Goal: Task Accomplishment & Management: Use online tool/utility

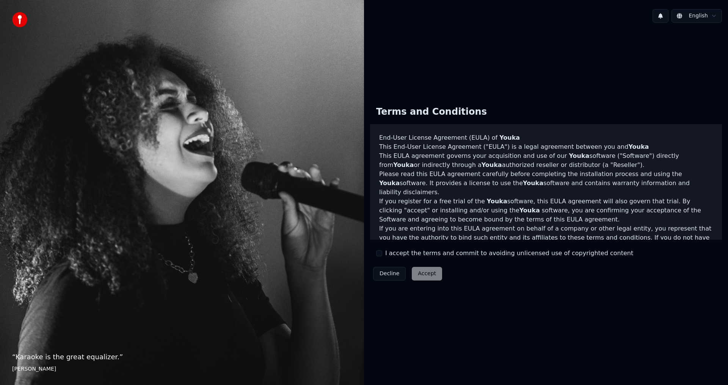
click at [377, 255] on button "I accept the terms and commit to avoiding unlicensed use of copyrighted content" at bounding box center [379, 253] width 6 height 6
click at [412, 269] on button "Accept" at bounding box center [427, 274] width 30 height 14
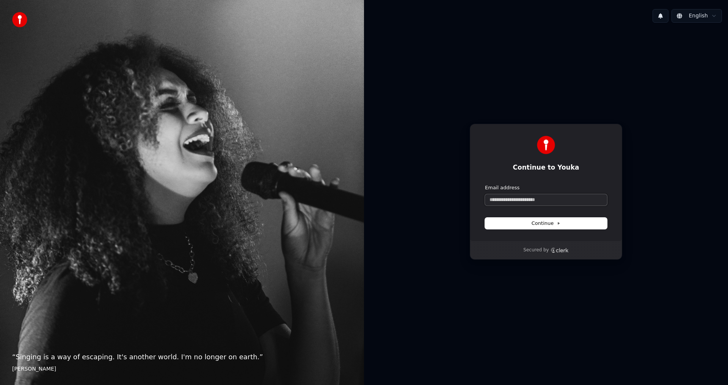
click at [520, 199] on input "Email address" at bounding box center [546, 199] width 122 height 11
click at [534, 217] on form "**********" at bounding box center [546, 207] width 122 height 45
click at [537, 225] on span "Continue" at bounding box center [545, 223] width 29 height 7
type input "**********"
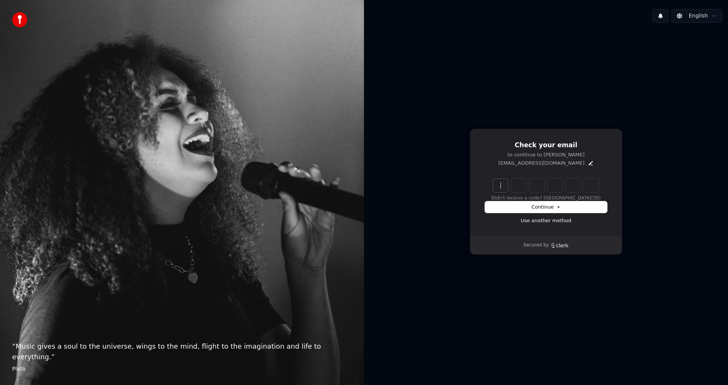
click at [505, 187] on input "Enter verification code" at bounding box center [553, 186] width 121 height 14
type input "******"
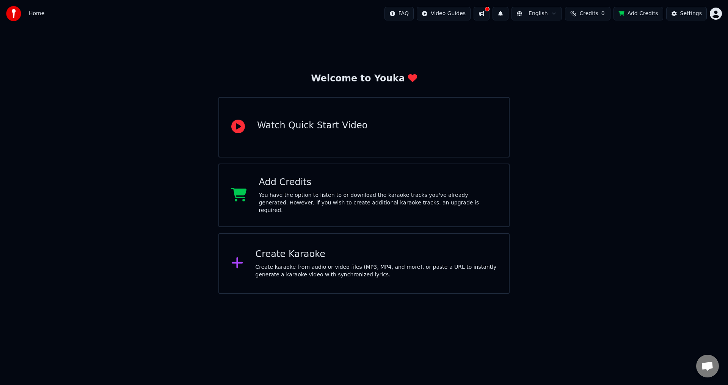
click at [287, 264] on div "Create karaoke from audio or video files (MP3, MP4, and more), or paste a URL t…" at bounding box center [375, 271] width 241 height 15
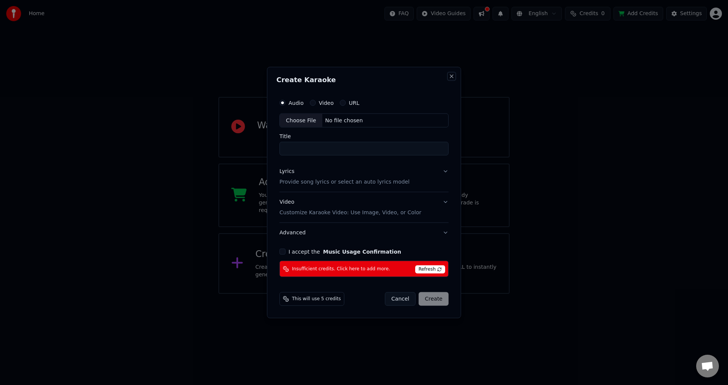
click at [452, 75] on button "Close" at bounding box center [451, 76] width 6 height 6
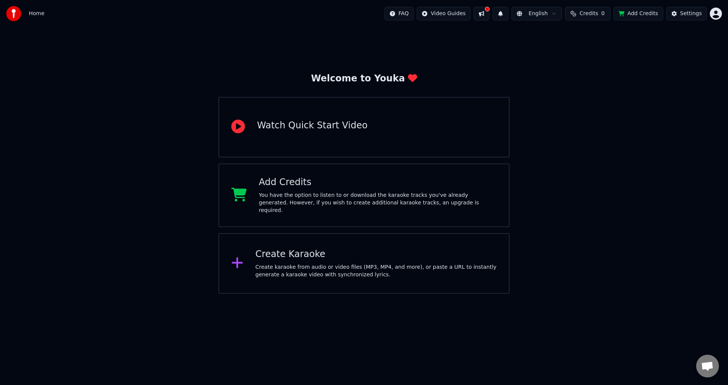
click at [272, 264] on div "Create karaoke from audio or video files (MP3, MP4, and more), or paste a URL t…" at bounding box center [375, 271] width 241 height 15
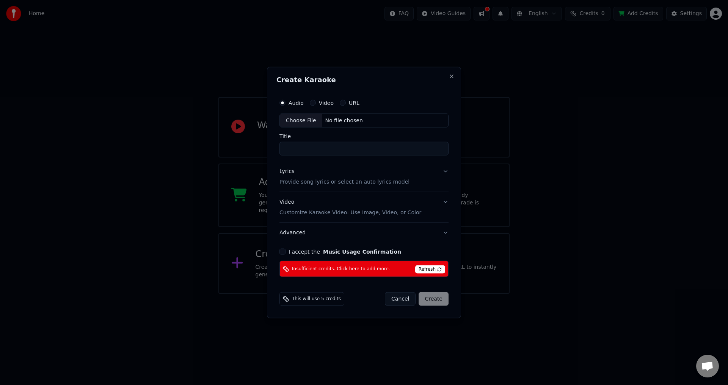
click at [281, 251] on button "I accept the Music Usage Confirmation" at bounding box center [282, 252] width 6 height 6
click at [282, 251] on button "I accept the Music Usage Confirmation" at bounding box center [282, 252] width 6 height 6
click at [350, 140] on div "Title" at bounding box center [363, 145] width 169 height 22
click at [450, 73] on button "Close" at bounding box center [451, 76] width 6 height 6
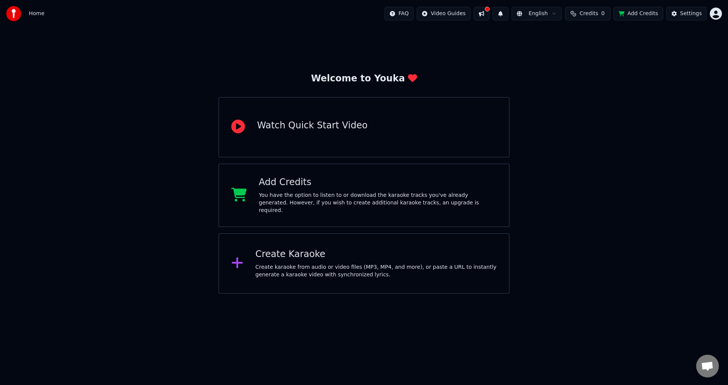
click at [321, 252] on div "Create Karaoke" at bounding box center [375, 255] width 241 height 12
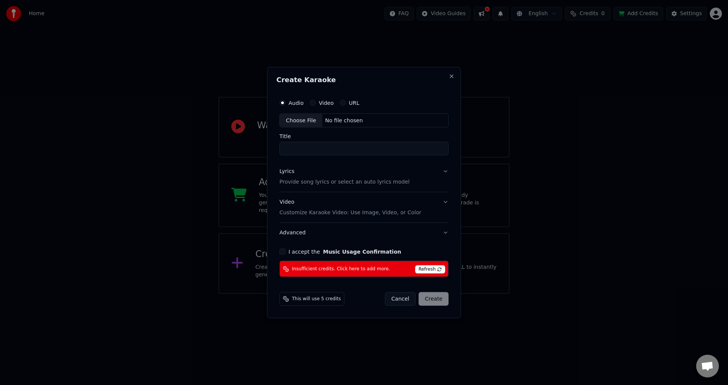
click at [316, 104] on div "Video" at bounding box center [322, 103] width 24 height 6
click at [310, 102] on button "Video" at bounding box center [313, 103] width 6 height 6
click at [286, 103] on div "Audio" at bounding box center [291, 103] width 24 height 6
click at [283, 101] on button "Audio" at bounding box center [282, 103] width 6 height 6
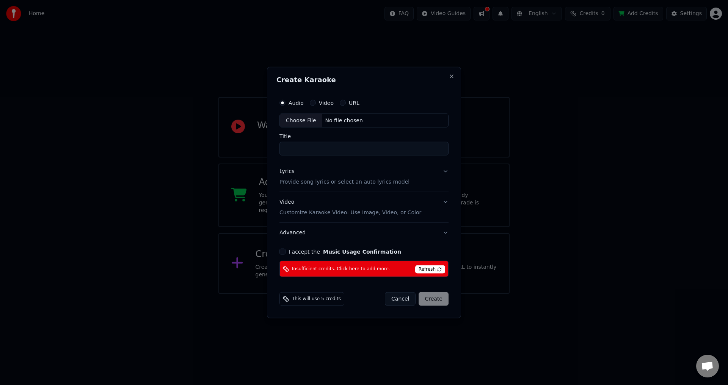
click at [450, 72] on div "Create Karaoke Audio Video URL Choose File No file chosen Title Lyrics Provide …" at bounding box center [364, 193] width 194 height 252
click at [299, 120] on div "Choose File" at bounding box center [301, 121] width 42 height 14
type input "**********"
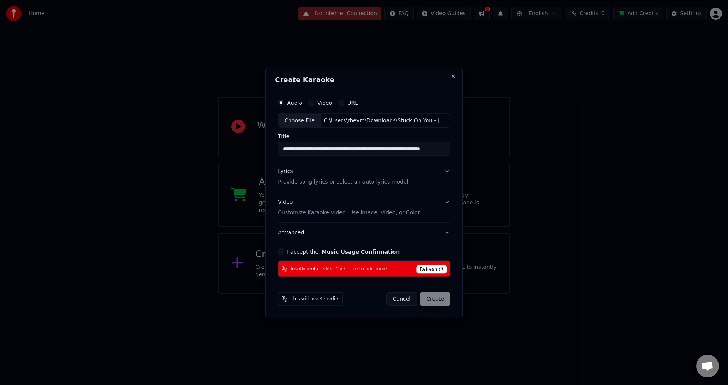
click at [348, 181] on p "Provide song lyrics or select an auto lyrics model" at bounding box center [343, 182] width 130 height 8
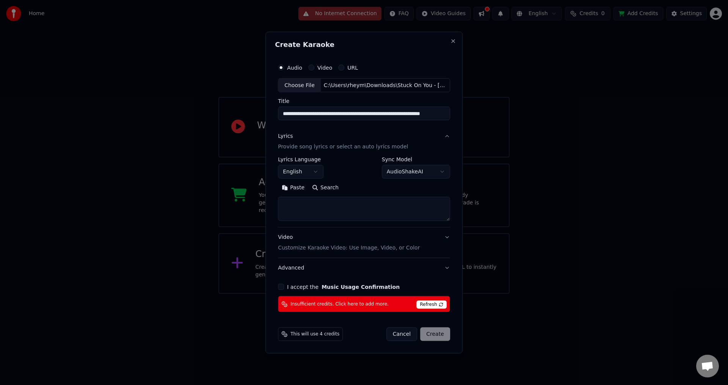
click at [298, 202] on textarea at bounding box center [364, 209] width 172 height 24
paste textarea "**********"
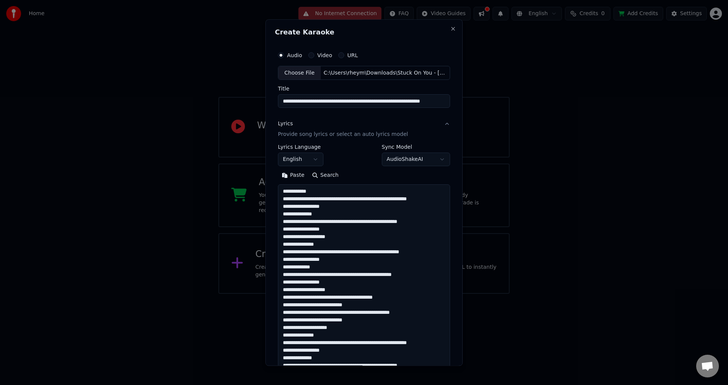
scroll to position [184, 0]
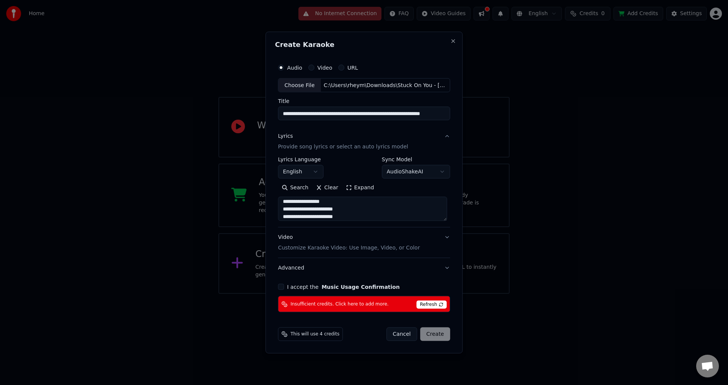
type textarea "**********"
click at [346, 187] on button "Expand" at bounding box center [360, 188] width 36 height 12
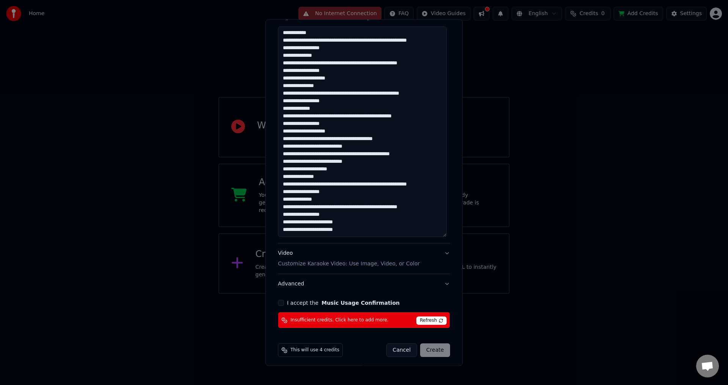
scroll to position [161, 0]
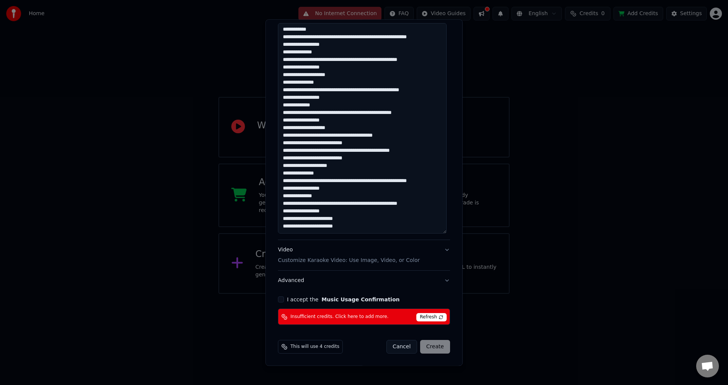
click at [362, 225] on textarea "**********" at bounding box center [362, 128] width 169 height 211
click at [278, 298] on button "I accept the Music Usage Confirmation" at bounding box center [281, 300] width 6 height 6
click at [428, 347] on div "Cancel Create" at bounding box center [418, 348] width 64 height 14
click at [279, 297] on button "I accept the Music Usage Confirmation" at bounding box center [281, 300] width 6 height 6
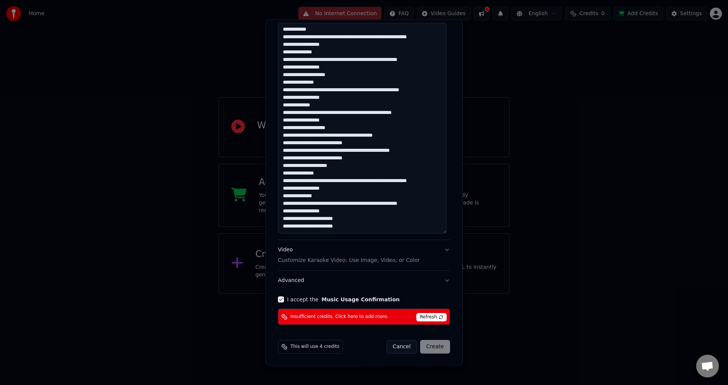
click at [433, 315] on span "Refresh" at bounding box center [431, 318] width 30 height 8
click at [282, 304] on div "**********" at bounding box center [364, 105] width 178 height 445
drag, startPoint x: 280, startPoint y: 302, endPoint x: 284, endPoint y: 301, distance: 4.4
click at [280, 302] on button "I accept the Music Usage Confirmation" at bounding box center [281, 300] width 6 height 6
click at [388, 266] on button "Video Customize Karaoke Video: Use Image, Video, or Color" at bounding box center [364, 256] width 172 height 30
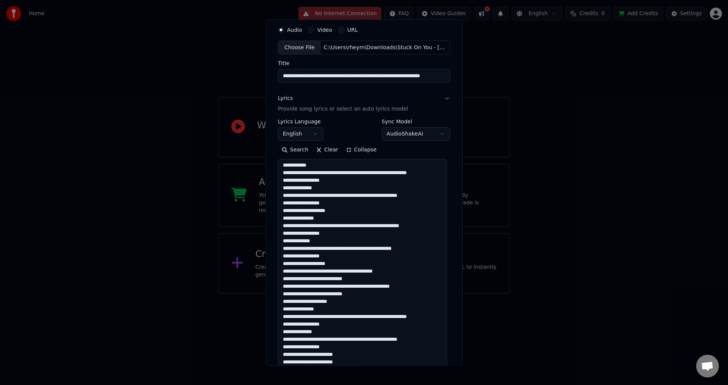
scroll to position [0, 0]
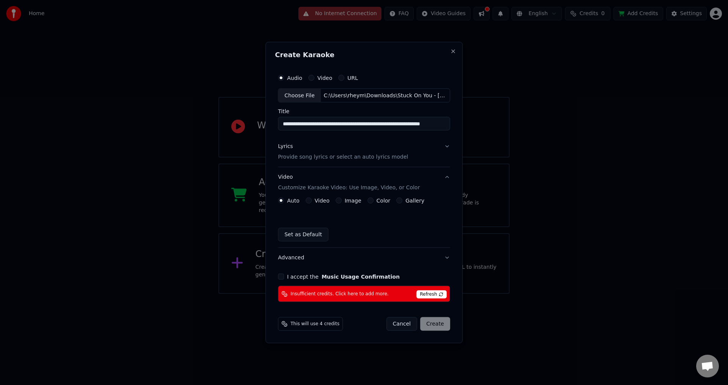
drag, startPoint x: 303, startPoint y: 324, endPoint x: 326, endPoint y: 321, distance: 22.6
click at [303, 324] on span "This will use 4 credits" at bounding box center [314, 324] width 49 height 6
click at [315, 160] on p "Provide song lyrics or select an auto lyrics model" at bounding box center [343, 157] width 130 height 8
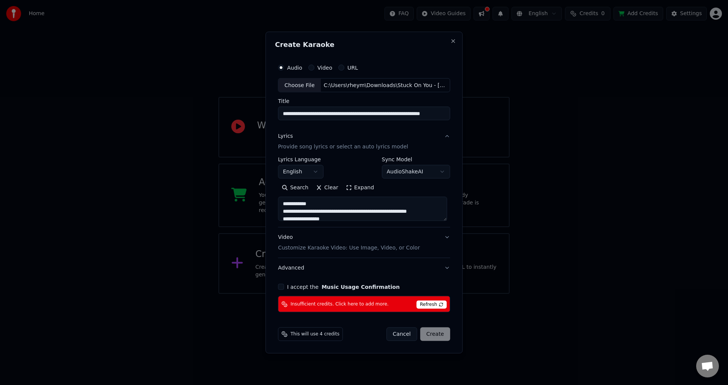
click at [429, 332] on div "Cancel Create" at bounding box center [418, 335] width 64 height 14
click at [434, 303] on span "Refresh" at bounding box center [431, 305] width 30 height 8
click at [283, 288] on button "I accept the Music Usage Confirmation" at bounding box center [281, 287] width 6 height 6
click at [445, 268] on button "Advanced" at bounding box center [364, 268] width 172 height 20
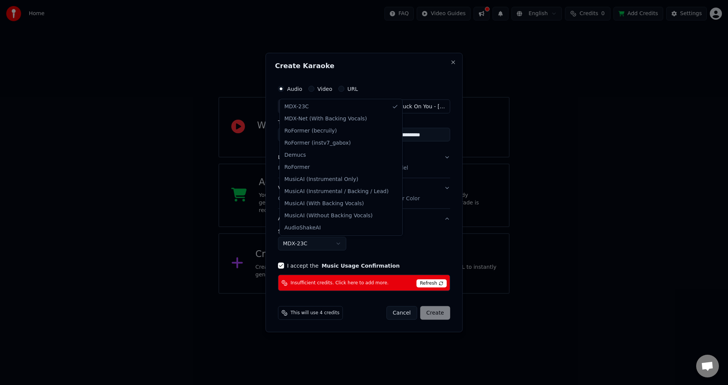
click at [326, 246] on body "**********" at bounding box center [364, 147] width 728 height 294
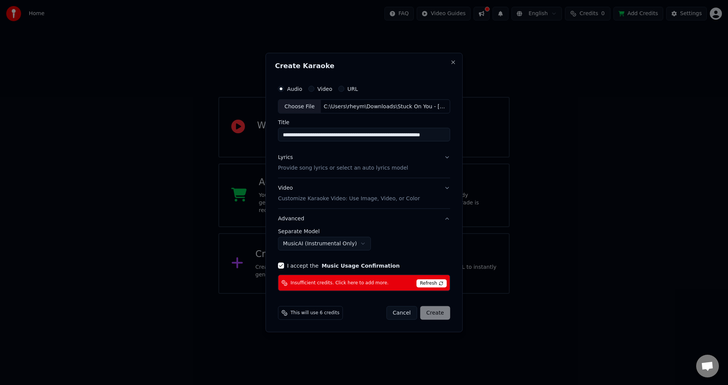
click at [319, 310] on span "This will use 6 credits" at bounding box center [314, 313] width 49 height 6
click at [280, 262] on div "**********" at bounding box center [364, 186] width 178 height 216
click at [284, 264] on button "I accept the Music Usage Confirmation" at bounding box center [281, 266] width 6 height 6
click at [357, 243] on body "**********" at bounding box center [364, 147] width 728 height 294
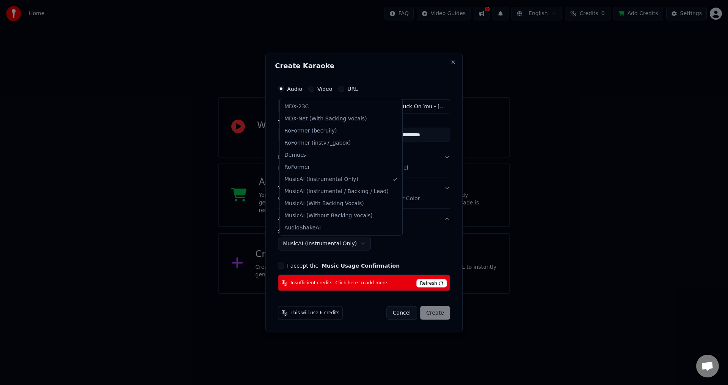
select select "******"
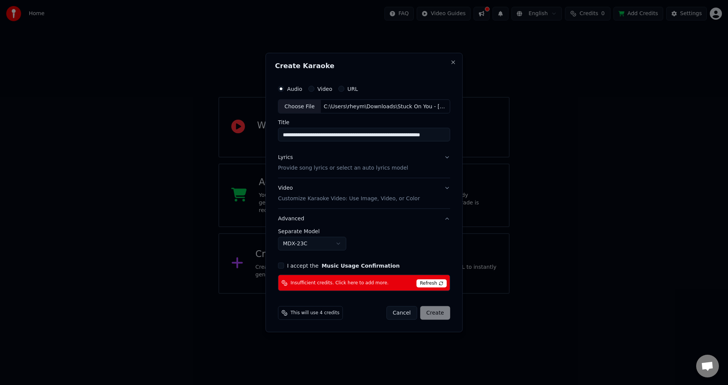
click at [410, 237] on div "**********" at bounding box center [364, 240] width 172 height 22
click at [313, 90] on button "Video" at bounding box center [311, 89] width 6 height 6
click at [285, 88] on button "Audio" at bounding box center [282, 89] width 6 height 6
click at [340, 86] on button "URL" at bounding box center [343, 89] width 6 height 6
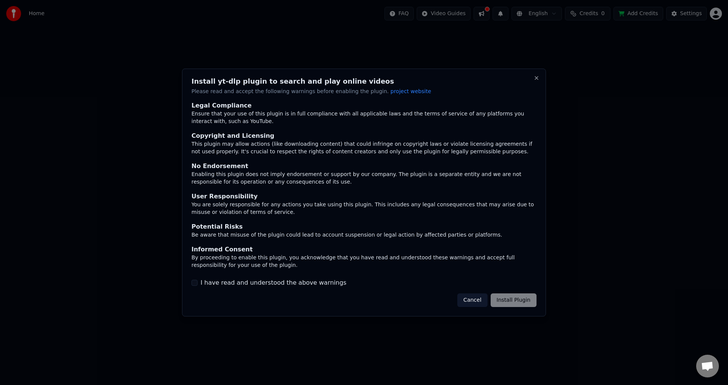
click at [466, 300] on button "Cancel" at bounding box center [472, 301] width 30 height 14
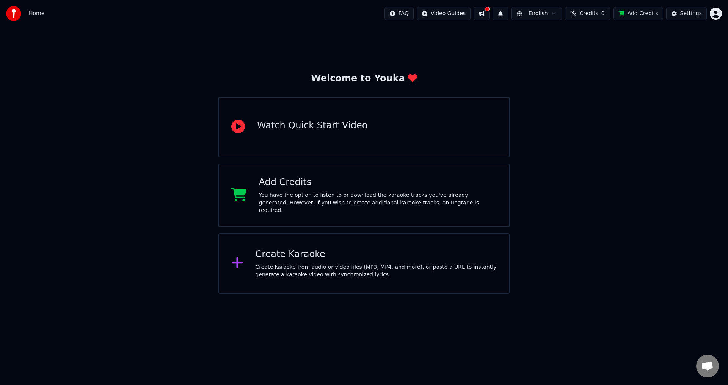
click at [291, 257] on div "Create Karaoke" at bounding box center [375, 255] width 241 height 12
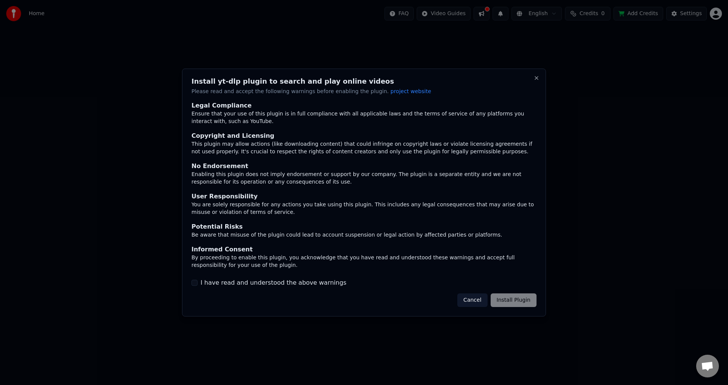
click at [476, 300] on button "Cancel" at bounding box center [472, 301] width 30 height 14
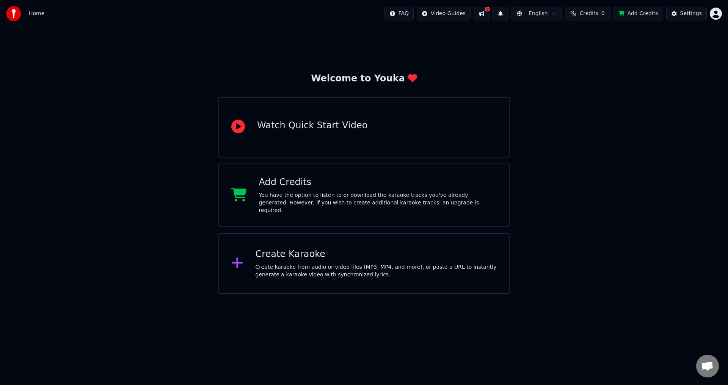
click at [246, 258] on div at bounding box center [240, 263] width 18 height 15
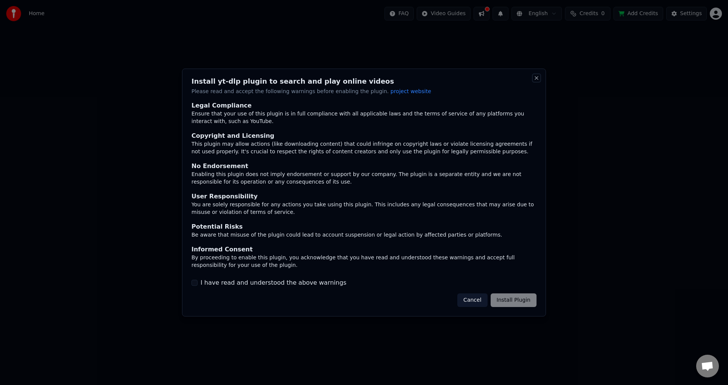
click at [536, 81] on div "Install yt-dlp plugin to search and play online videos Please read and accept t…" at bounding box center [364, 193] width 364 height 249
click at [538, 78] on button "Close" at bounding box center [536, 78] width 6 height 6
drag, startPoint x: 529, startPoint y: 76, endPoint x: 534, endPoint y: 77, distance: 4.6
click at [529, 76] on div "Install yt-dlp plugin to search and play online videos Please read and accept t…" at bounding box center [364, 193] width 364 height 249
click at [537, 76] on button "Close" at bounding box center [536, 78] width 6 height 6
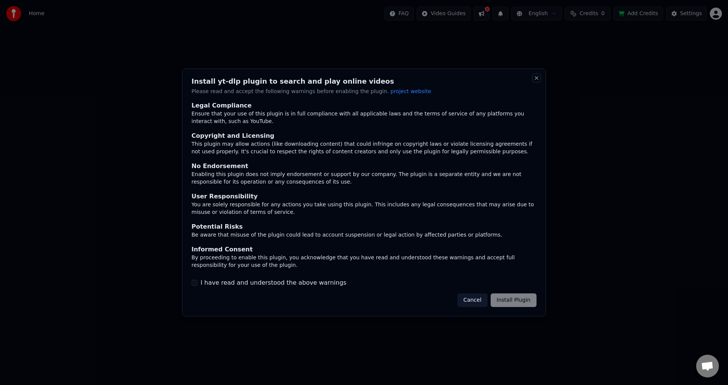
click at [537, 76] on button "Close" at bounding box center [536, 78] width 6 height 6
click at [474, 292] on div "Install yt-dlp plugin to search and play online videos Please read and accept t…" at bounding box center [364, 193] width 364 height 249
click at [477, 301] on button "Cancel" at bounding box center [472, 301] width 30 height 14
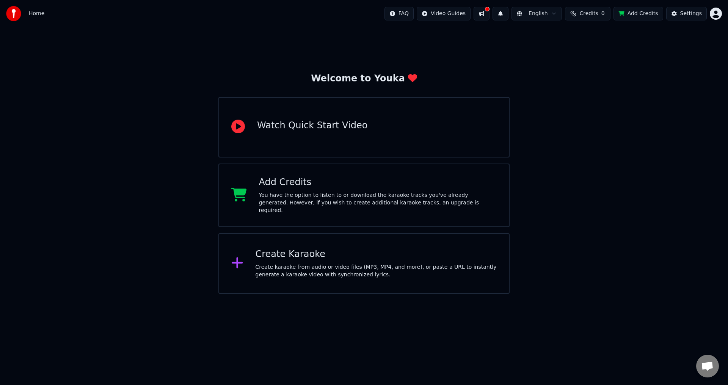
click at [316, 136] on div "Watch Quick Start Video" at bounding box center [363, 127] width 291 height 61
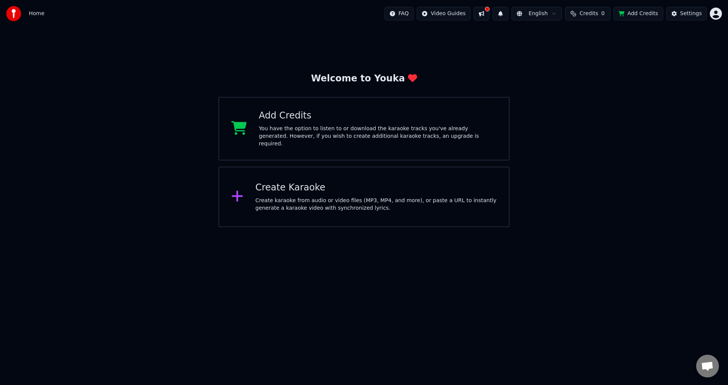
click at [376, 227] on html "Home FAQ Video Guides English Credits 0 Add Credits Settings Welcome to Youka A…" at bounding box center [364, 113] width 728 height 227
click at [283, 204] on div "Create karaoke from audio or video files (MP3, MP4, and more), or paste a URL t…" at bounding box center [375, 204] width 241 height 15
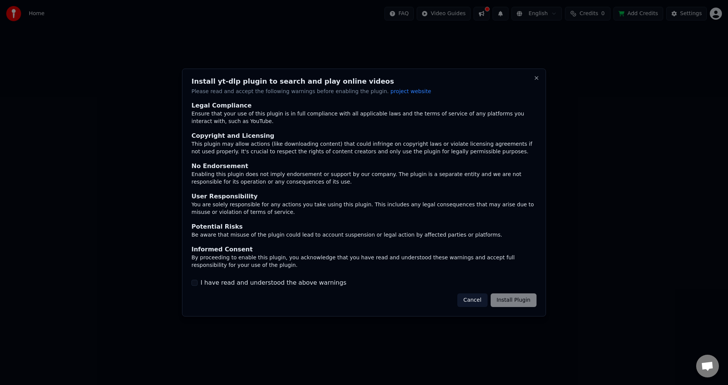
click at [192, 282] on button "I have read and understood the above warnings" at bounding box center [194, 283] width 6 height 6
click at [509, 299] on button "Install Plugin" at bounding box center [513, 301] width 46 height 14
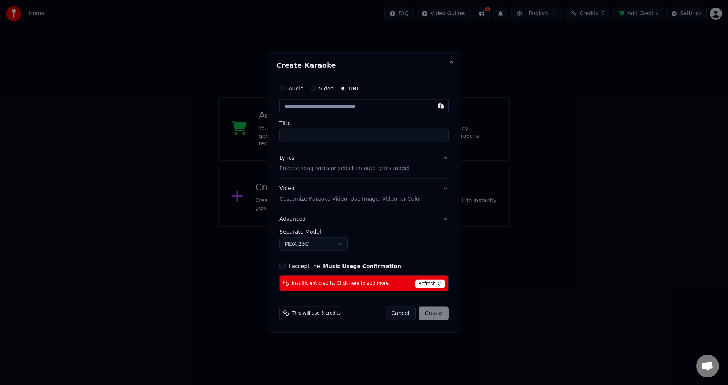
click at [285, 267] on div "I accept the Music Usage Confirmation" at bounding box center [363, 266] width 169 height 6
click at [283, 266] on button "I accept the Music Usage Confirmation" at bounding box center [282, 266] width 6 height 6
click at [424, 280] on div "Refresh" at bounding box center [430, 283] width 30 height 9
click at [427, 281] on span "Refresh" at bounding box center [430, 284] width 30 height 8
click at [427, 282] on span "Refresh" at bounding box center [430, 284] width 30 height 8
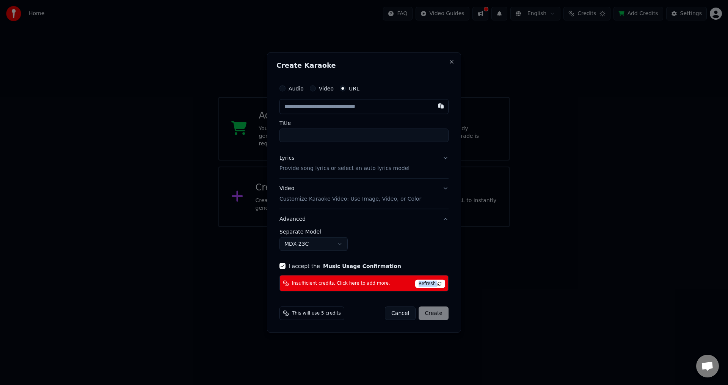
click at [427, 282] on span "Refresh" at bounding box center [430, 284] width 30 height 8
drag, startPoint x: 427, startPoint y: 282, endPoint x: 426, endPoint y: 276, distance: 6.3
click at [427, 282] on span "Refresh" at bounding box center [430, 284] width 30 height 8
click at [282, 88] on button "Audio" at bounding box center [282, 88] width 6 height 6
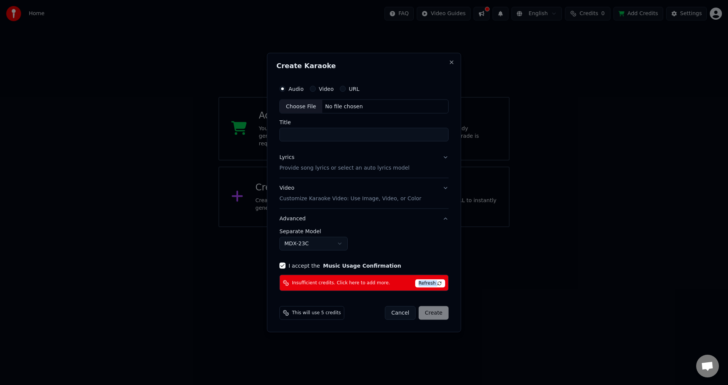
click at [434, 282] on span "Refresh" at bounding box center [430, 284] width 30 height 8
click at [433, 282] on span "Refresh" at bounding box center [430, 284] width 30 height 8
click at [450, 65] on button "Close" at bounding box center [451, 62] width 6 height 6
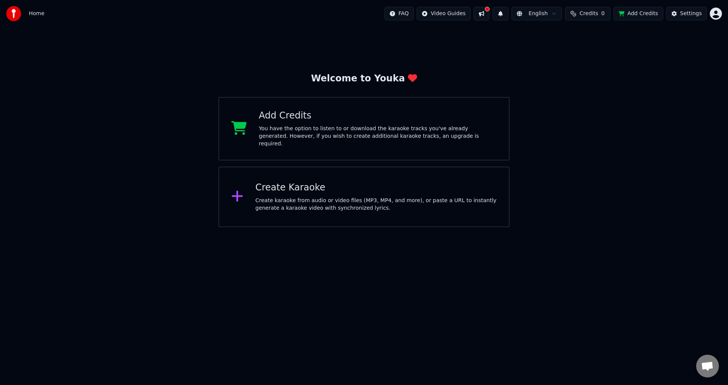
drag, startPoint x: 495, startPoint y: 13, endPoint x: 487, endPoint y: 13, distance: 7.2
click at [489, 13] on button at bounding box center [481, 14] width 16 height 14
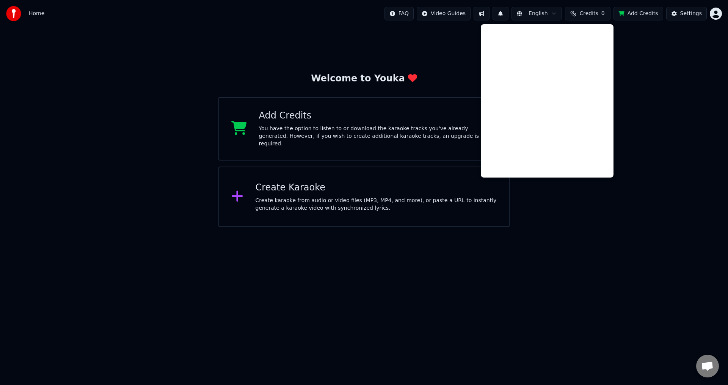
click at [454, 56] on div "Welcome to Youka Add Credits You have the option to listen to or download the k…" at bounding box center [364, 127] width 728 height 200
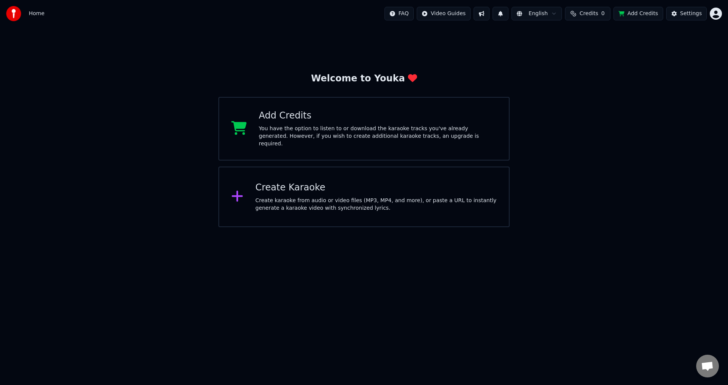
click at [639, 12] on button "Add Credits" at bounding box center [638, 14] width 50 height 14
click at [290, 189] on div "Create Karaoke" at bounding box center [375, 188] width 241 height 12
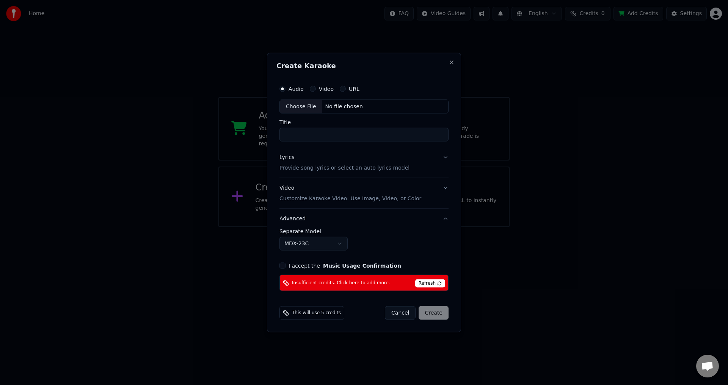
click at [304, 110] on div "Choose File" at bounding box center [301, 107] width 42 height 14
type input "**********"
click at [290, 170] on p "Provide song lyrics or select an auto lyrics model" at bounding box center [343, 168] width 130 height 8
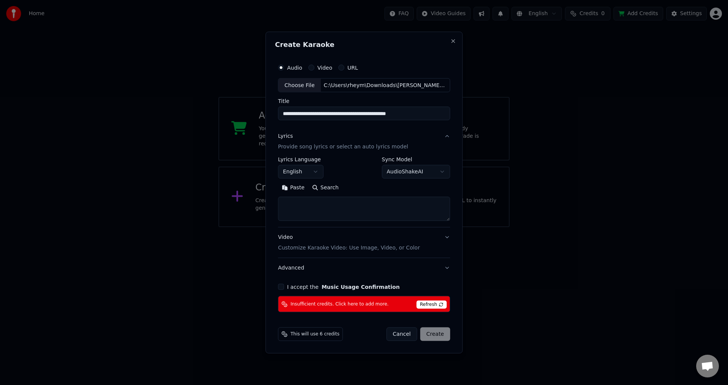
click at [429, 306] on span "Refresh" at bounding box center [431, 305] width 30 height 8
click at [429, 301] on span "Refresh" at bounding box center [431, 305] width 30 height 8
click at [430, 301] on span "Refresh" at bounding box center [431, 305] width 30 height 8
click at [430, 302] on span "Refresh" at bounding box center [431, 305] width 30 height 8
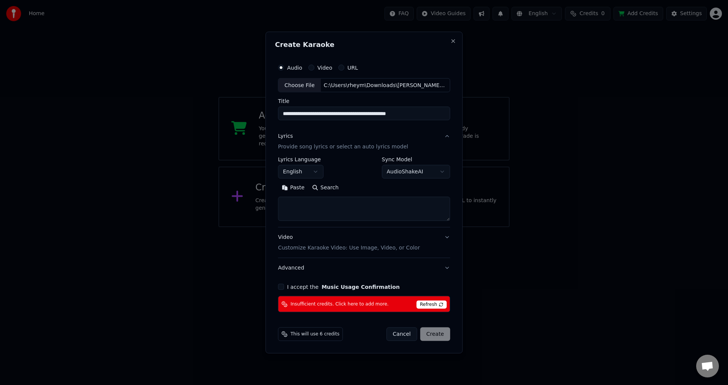
click at [323, 209] on textarea at bounding box center [364, 209] width 172 height 24
click at [337, 169] on div "**********" at bounding box center [364, 168] width 172 height 22
click at [418, 171] on body "**********" at bounding box center [364, 113] width 728 height 227
click at [408, 190] on div "Manual Lyrics" at bounding box center [422, 188] width 80 height 11
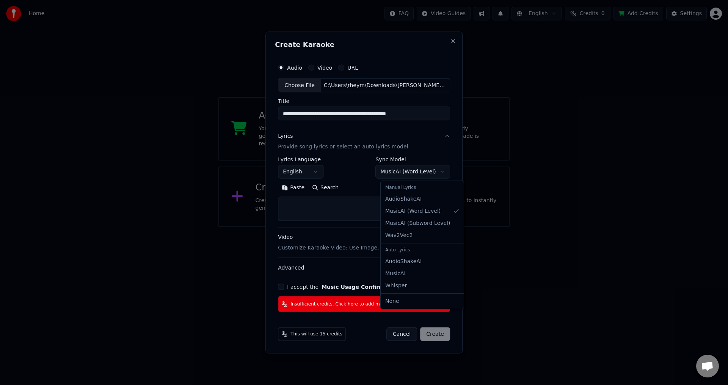
click at [421, 175] on body "**********" at bounding box center [364, 113] width 728 height 227
click at [417, 188] on div "Manual Lyrics" at bounding box center [422, 188] width 80 height 11
select select "**********"
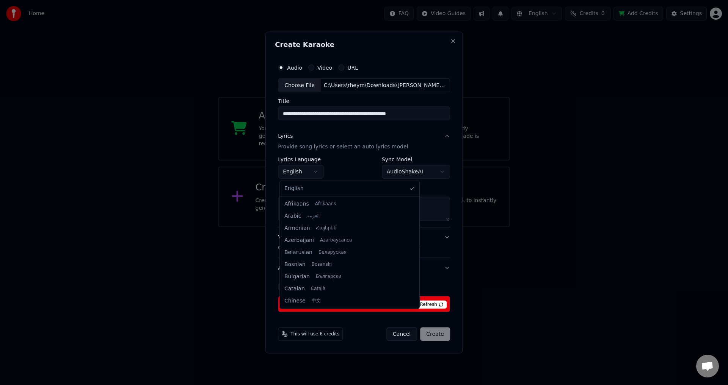
click at [315, 174] on body "**********" at bounding box center [364, 113] width 728 height 227
click at [311, 168] on body "**********" at bounding box center [364, 113] width 728 height 227
select select "**"
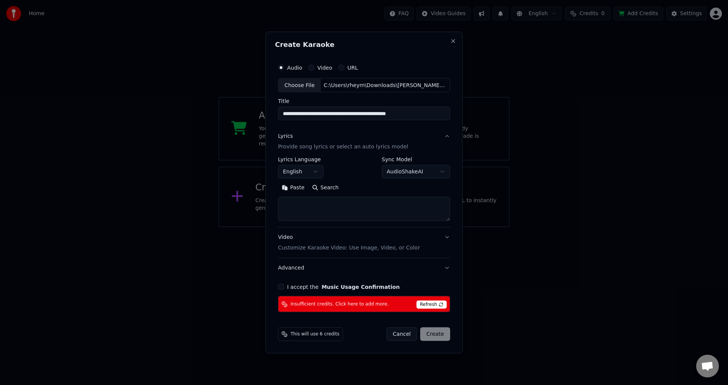
click at [363, 182] on div "Paste Search" at bounding box center [364, 188] width 172 height 12
click at [441, 235] on button "Video Customize Karaoke Video: Use Image, Video, or Color" at bounding box center [364, 243] width 172 height 30
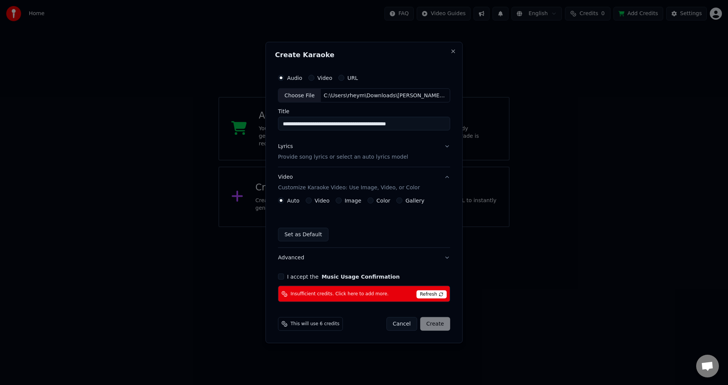
click at [311, 200] on button "Video" at bounding box center [308, 201] width 6 height 6
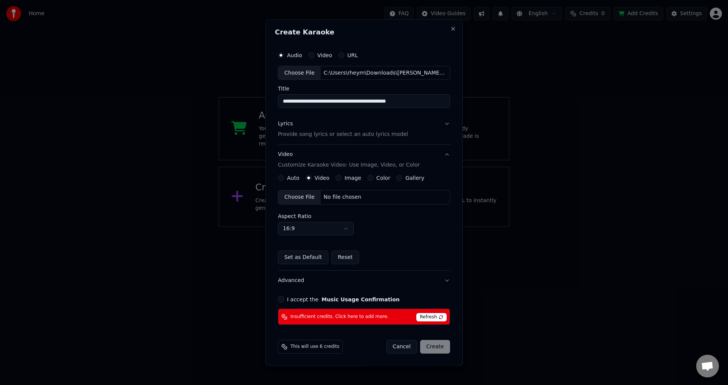
click at [280, 180] on button "Auto" at bounding box center [281, 178] width 6 height 6
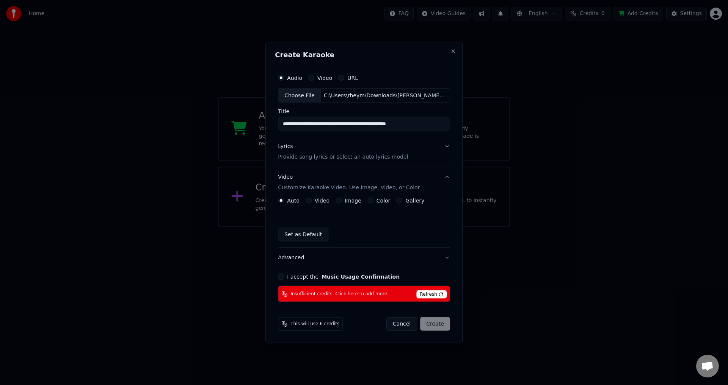
click at [296, 233] on button "Set as Default" at bounding box center [303, 235] width 50 height 14
drag, startPoint x: 315, startPoint y: 323, endPoint x: 306, endPoint y: 326, distance: 9.2
click at [314, 324] on span "This will use 6 credits" at bounding box center [314, 324] width 49 height 6
click at [288, 327] on div "This will use 6 credits" at bounding box center [310, 325] width 65 height 14
drag, startPoint x: 286, startPoint y: 326, endPoint x: 289, endPoint y: 323, distance: 4.0
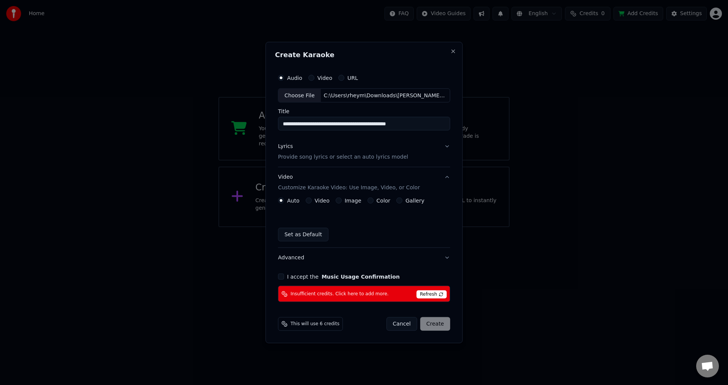
click at [285, 326] on icon at bounding box center [284, 324] width 6 height 6
click at [430, 291] on span "Refresh" at bounding box center [431, 295] width 30 height 8
click at [431, 289] on div "Insufficient credits. Click here to add more. Refresh" at bounding box center [364, 294] width 172 height 16
drag, startPoint x: 296, startPoint y: 277, endPoint x: 282, endPoint y: 278, distance: 14.8
click at [296, 277] on label "I accept the Music Usage Confirmation" at bounding box center [343, 276] width 113 height 5
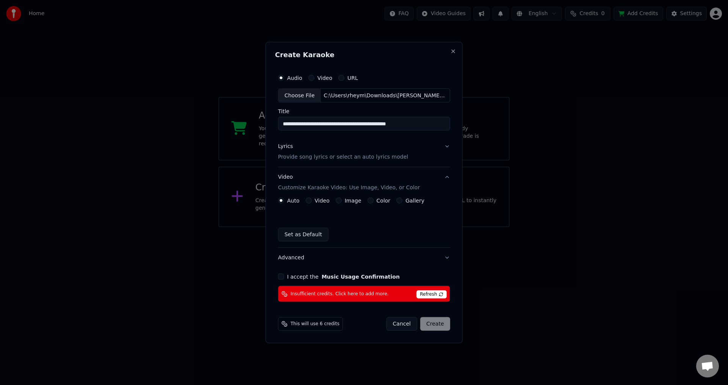
click at [284, 277] on button "I accept the Music Usage Confirmation" at bounding box center [281, 277] width 6 height 6
click at [281, 277] on button "I accept the Music Usage Confirmation" at bounding box center [281, 277] width 6 height 6
click at [446, 258] on button "Advanced" at bounding box center [364, 258] width 172 height 20
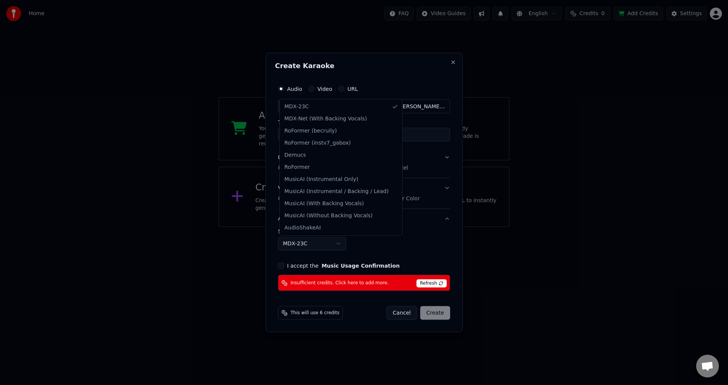
click at [324, 227] on body "**********" at bounding box center [364, 113] width 728 height 227
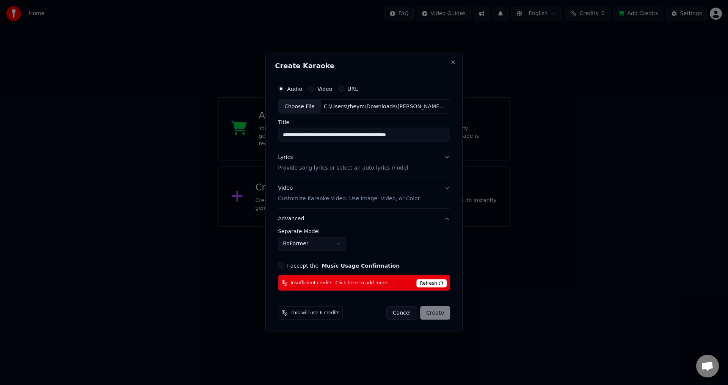
click at [297, 227] on body "**********" at bounding box center [364, 113] width 728 height 227
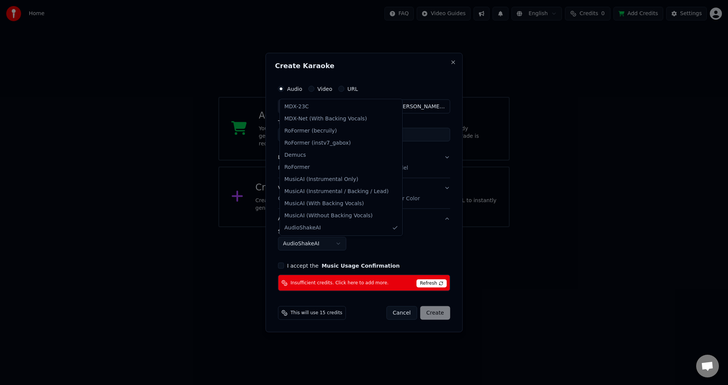
click at [313, 227] on body "**********" at bounding box center [364, 113] width 728 height 227
select select "******"
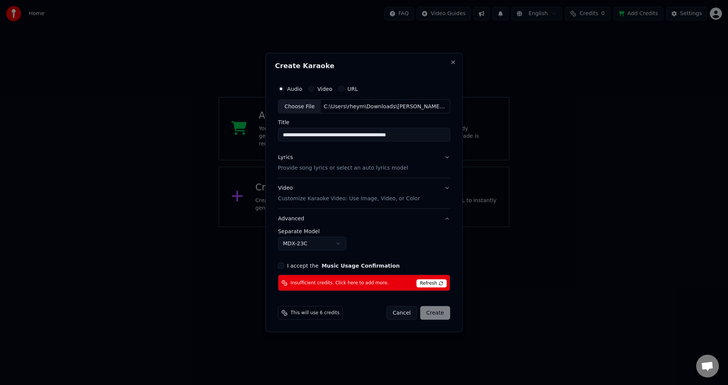
click at [420, 307] on div "Cancel Create" at bounding box center [418, 314] width 64 height 14
click at [407, 313] on button "Cancel" at bounding box center [401, 314] width 31 height 14
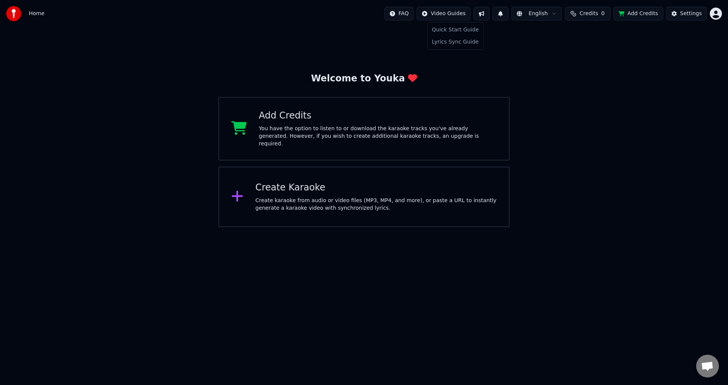
click at [446, 13] on html "Home FAQ Video Guides English Credits 0 Add Credits Settings Welcome to Youka A…" at bounding box center [364, 113] width 728 height 227
click at [451, 28] on div "Quick Start Guide" at bounding box center [455, 30] width 53 height 12
click at [635, 156] on div "Welcome to Youka Add Credits You have the option to listen to or download the k…" at bounding box center [364, 127] width 728 height 200
click at [639, 16] on button "Add Credits" at bounding box center [638, 14] width 50 height 14
click at [590, 14] on span "Credits" at bounding box center [588, 14] width 19 height 8
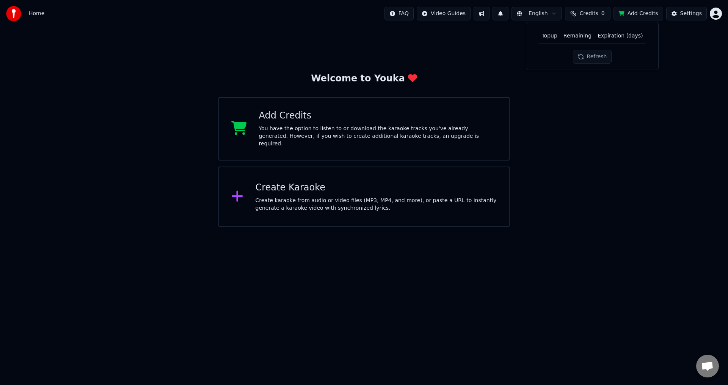
click at [590, 83] on div "Welcome to Youka Add Credits You have the option to listen to or download the k…" at bounding box center [364, 127] width 728 height 200
